Goal: Find specific page/section: Find specific page/section

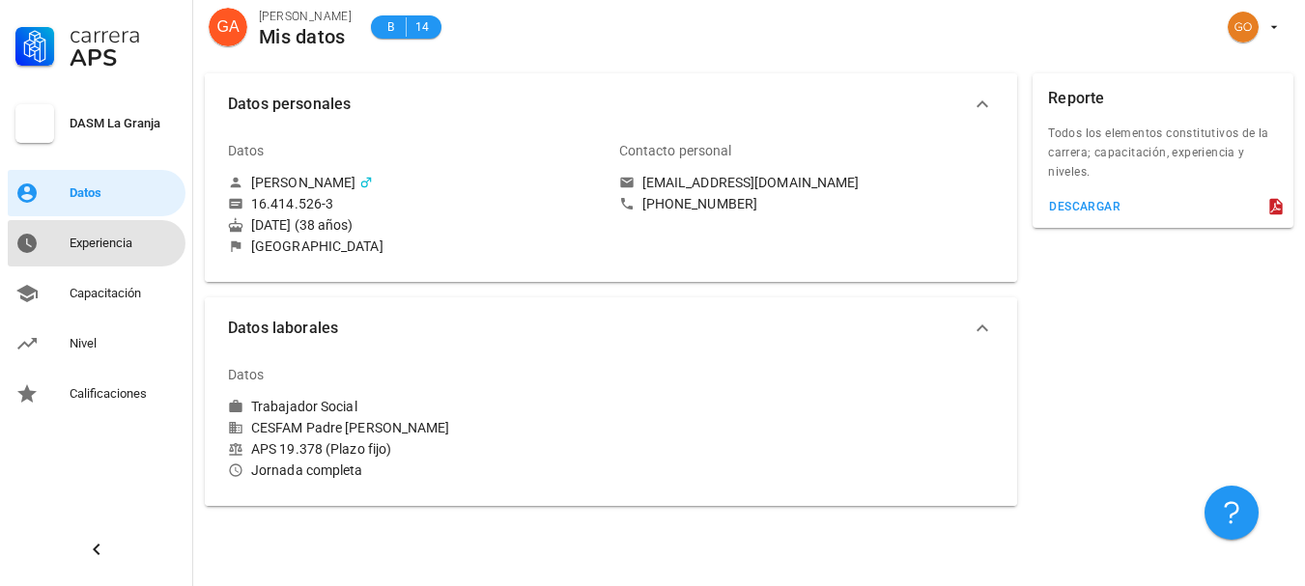
click at [137, 248] on div "Experiencia" at bounding box center [124, 243] width 108 height 15
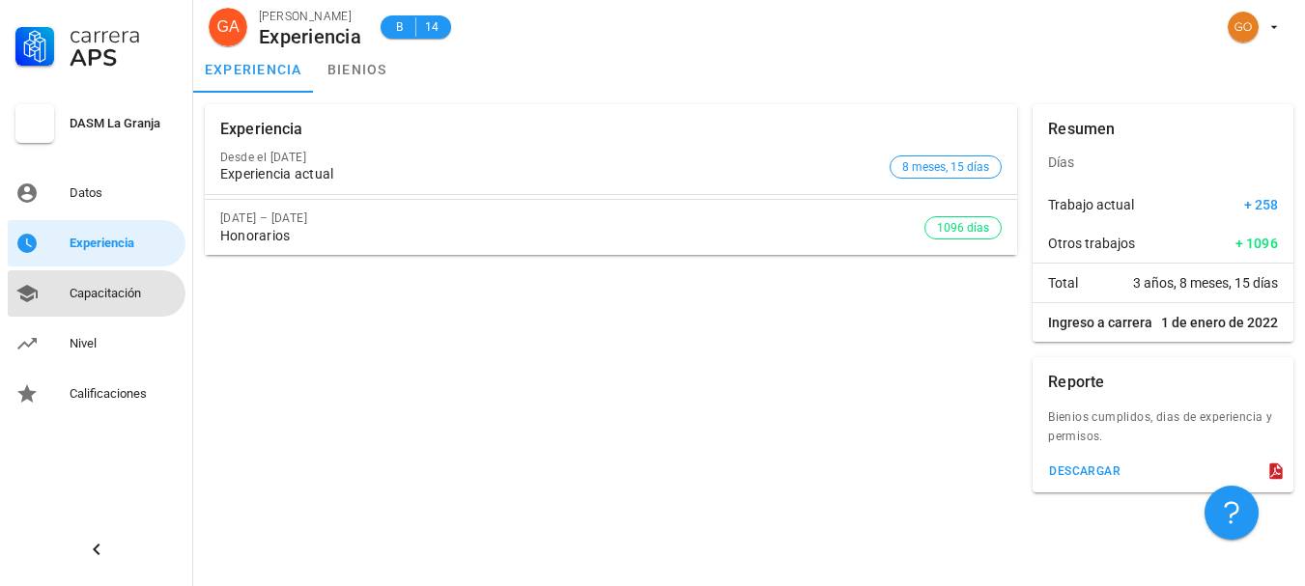
click at [141, 277] on link "Capacitación" at bounding box center [97, 293] width 178 height 46
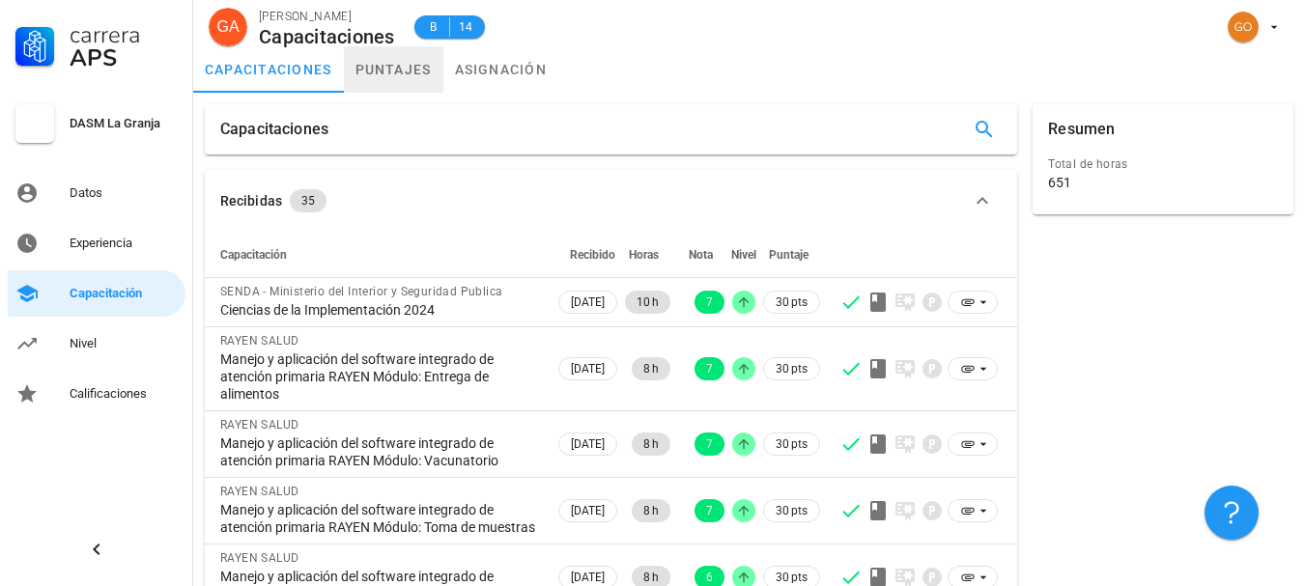
click at [349, 82] on link "puntajes" at bounding box center [393, 69] width 99 height 46
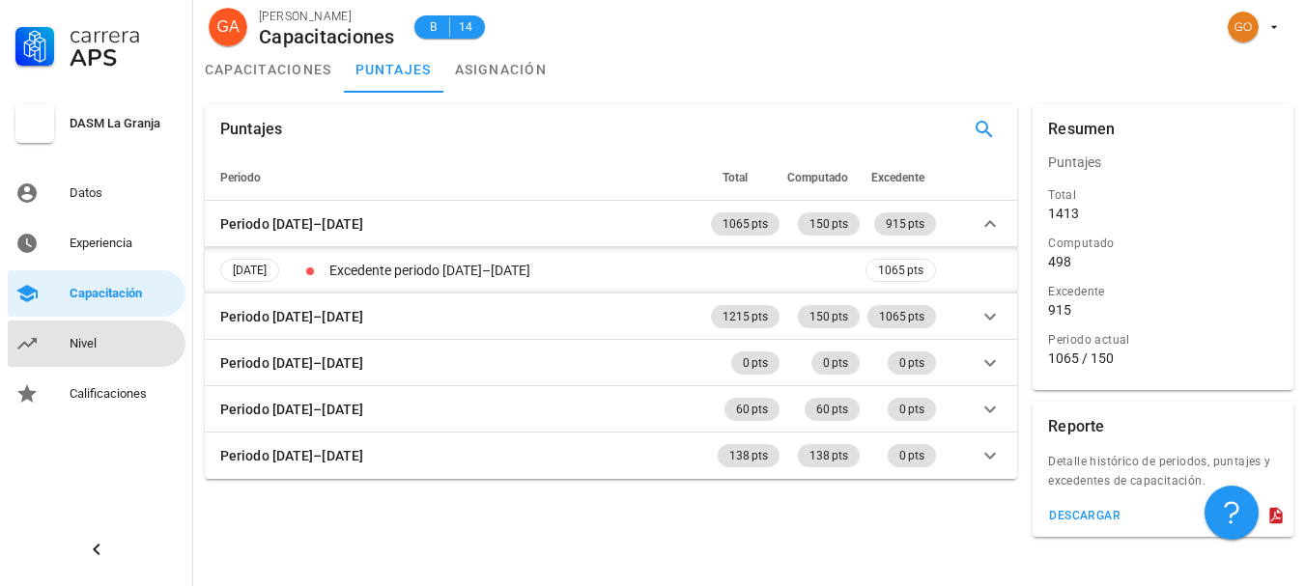
click at [106, 353] on div "Nivel" at bounding box center [124, 343] width 108 height 31
